Goal: Use online tool/utility

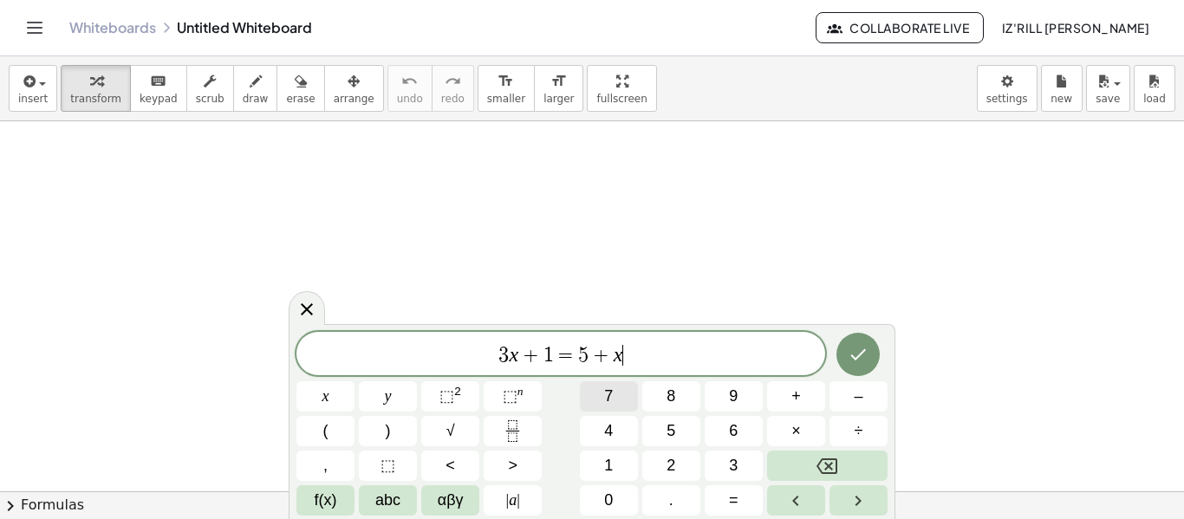
scroll to position [1, 0]
click at [872, 355] on button "Done" at bounding box center [857, 354] width 43 height 43
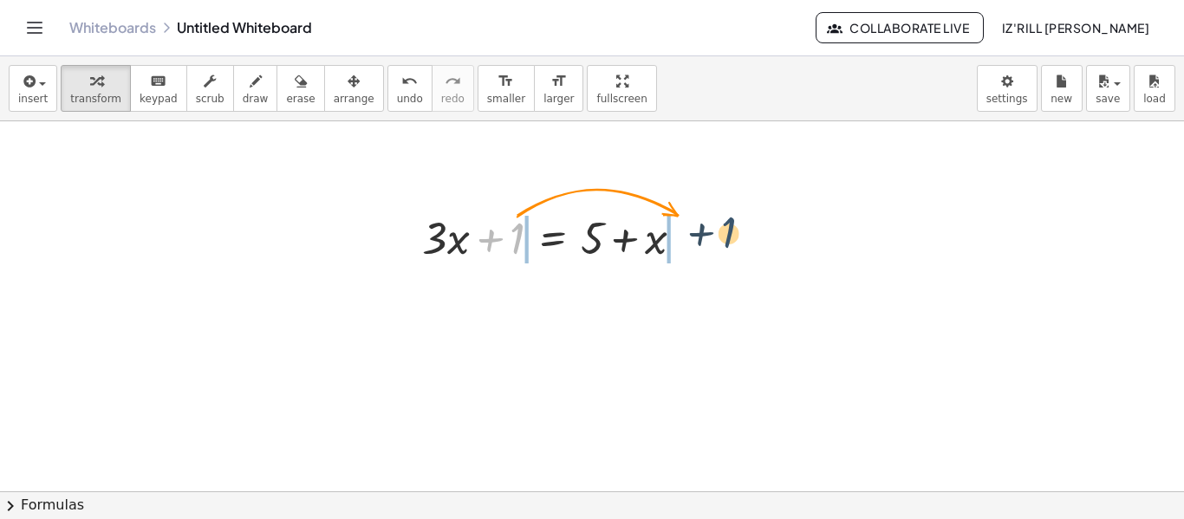
drag, startPoint x: 518, startPoint y: 237, endPoint x: 732, endPoint y: 232, distance: 214.1
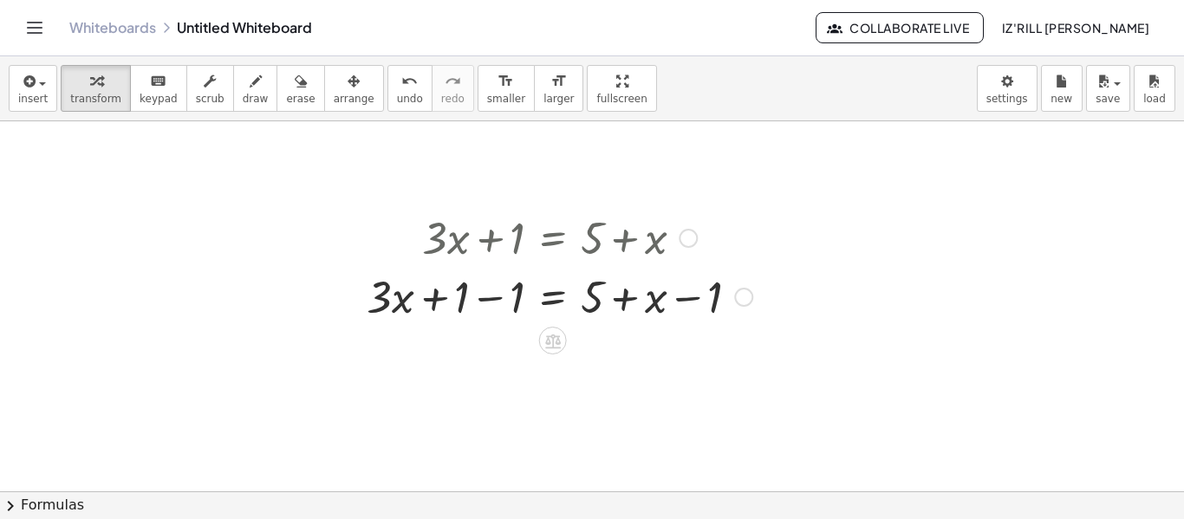
click at [439, 297] on div at bounding box center [559, 295] width 403 height 59
click at [486, 282] on div at bounding box center [559, 295] width 403 height 59
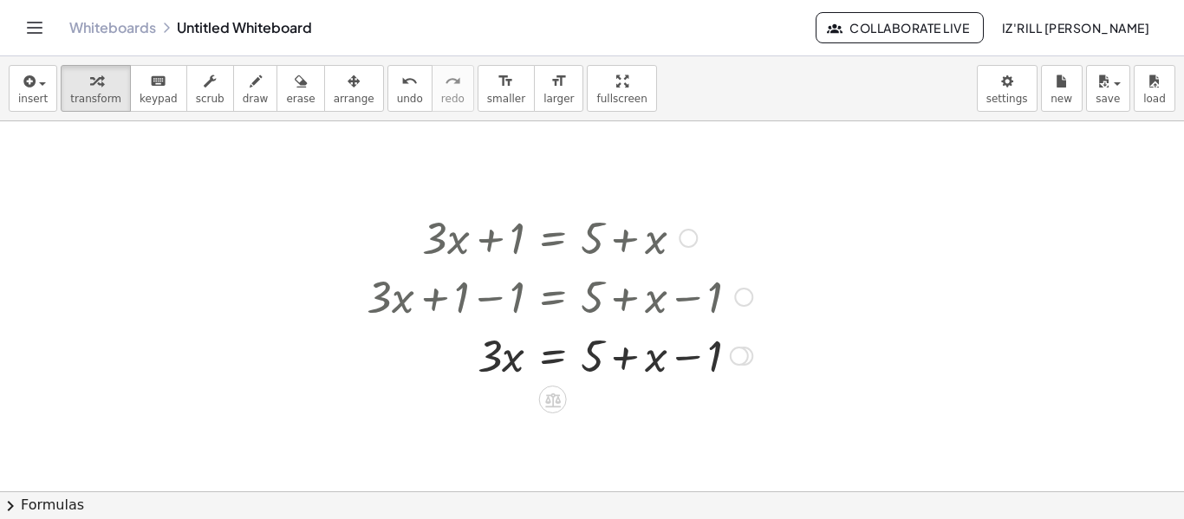
click at [679, 366] on div at bounding box center [559, 354] width 403 height 59
drag, startPoint x: 656, startPoint y: 360, endPoint x: 511, endPoint y: 360, distance: 144.7
click at [511, 360] on div at bounding box center [559, 354] width 403 height 59
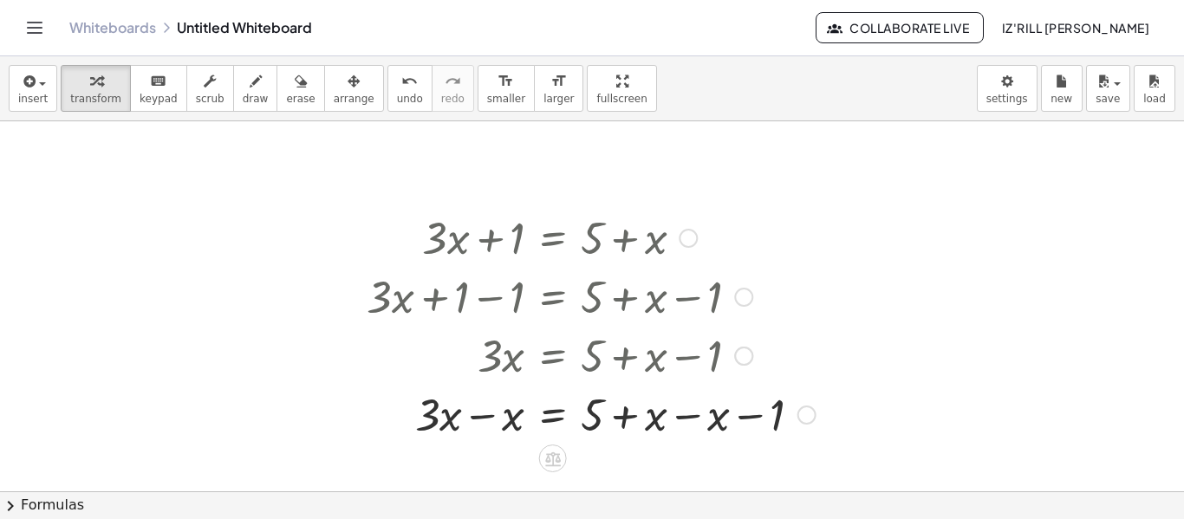
click at [497, 359] on div at bounding box center [591, 354] width 466 height 59
click at [485, 413] on div at bounding box center [591, 413] width 466 height 59
click at [663, 422] on div at bounding box center [591, 413] width 466 height 59
click at [676, 406] on div at bounding box center [591, 413] width 466 height 59
click at [631, 415] on div at bounding box center [559, 413] width 403 height 59
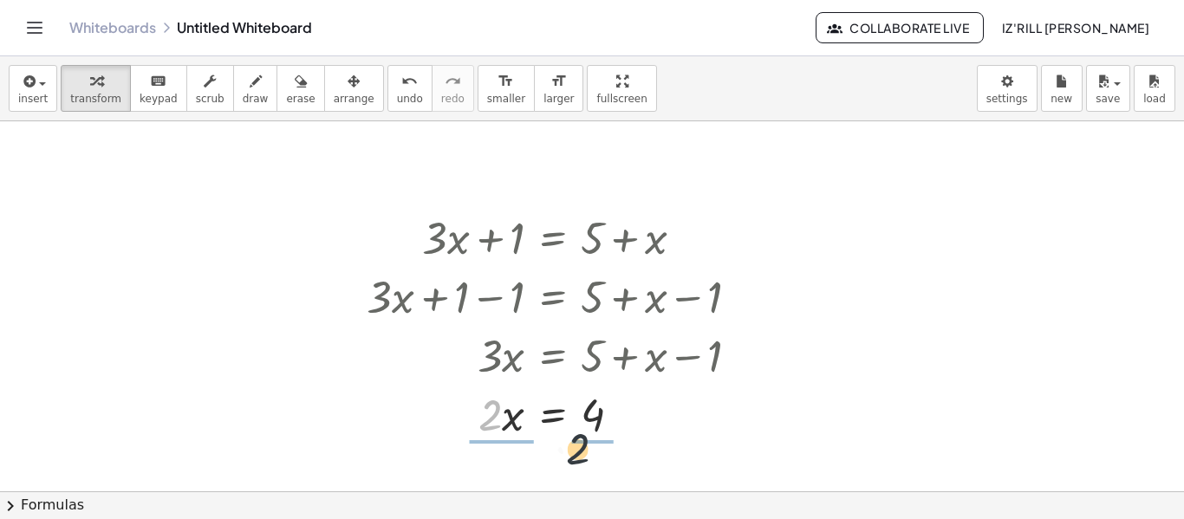
drag, startPoint x: 490, startPoint y: 413, endPoint x: 593, endPoint y: 454, distance: 110.9
click at [603, 424] on div at bounding box center [559, 413] width 403 height 87
click at [498, 419] on div at bounding box center [559, 413] width 403 height 87
drag, startPoint x: 684, startPoint y: 230, endPoint x: 1124, endPoint y: 239, distance: 440.3
click at [1124, 239] on div "+ · 3 · x + 1 = + 5 + x + · 3 · x + 1 − 1 = + 5 + x − 1 + · 3 · x + 0 = + 5 + x…" at bounding box center [592, 491] width 1184 height 740
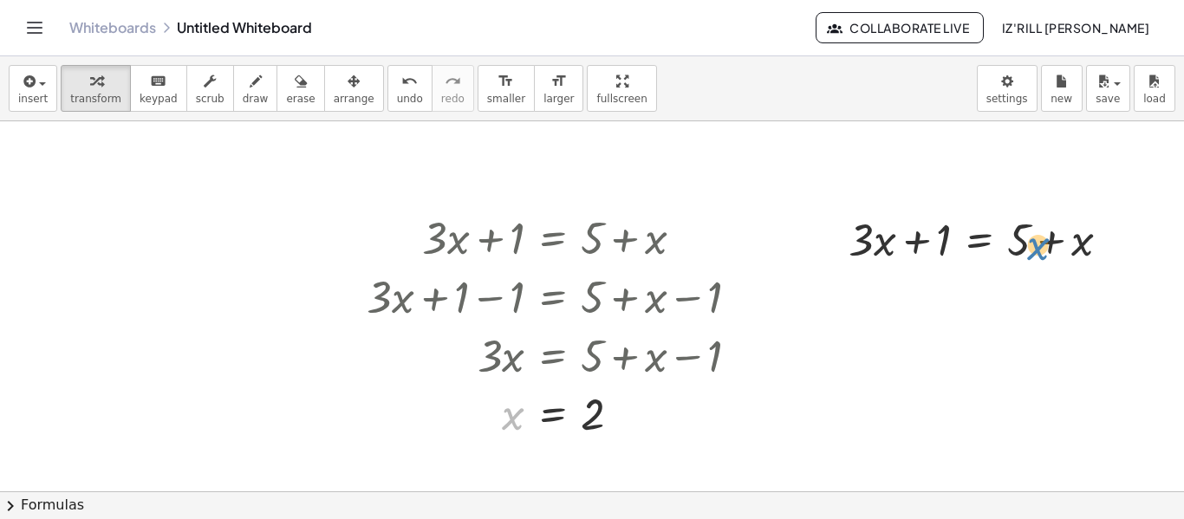
drag, startPoint x: 508, startPoint y: 419, endPoint x: 1033, endPoint y: 252, distance: 550.8
click at [1033, 252] on div at bounding box center [986, 238] width 292 height 59
drag, startPoint x: 584, startPoint y: 423, endPoint x: 873, endPoint y: 259, distance: 331.8
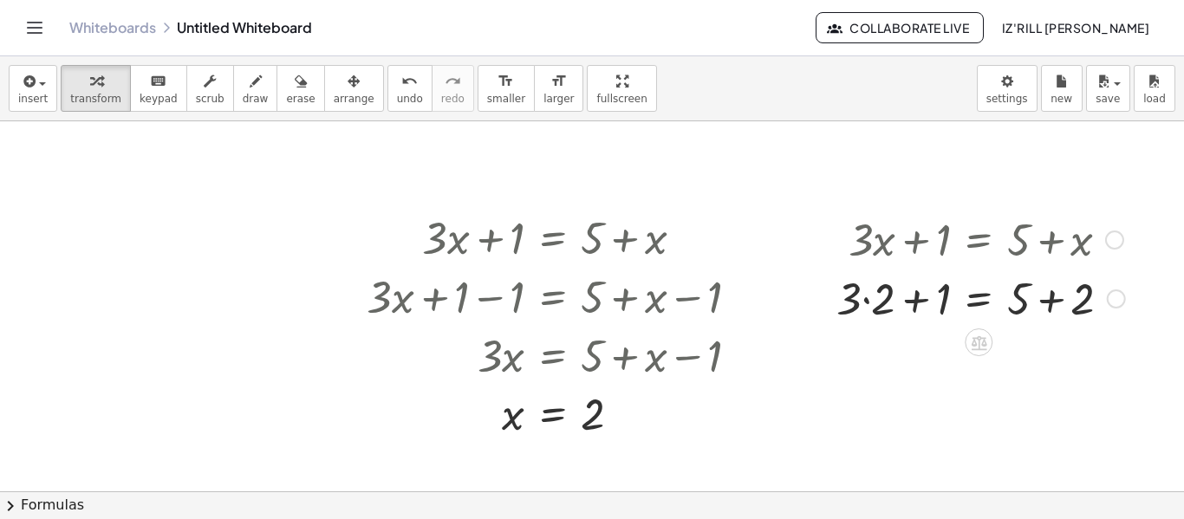
click at [866, 297] on div at bounding box center [980, 297] width 306 height 59
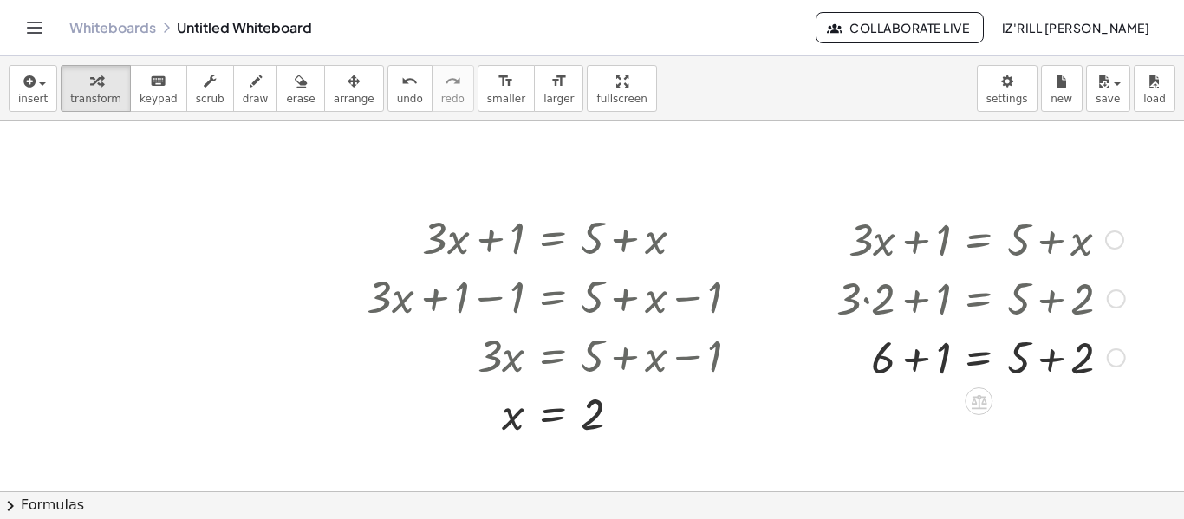
click at [926, 357] on div at bounding box center [980, 356] width 306 height 59
click at [1061, 419] on div at bounding box center [980, 415] width 306 height 59
